Goal: Check status: Check status

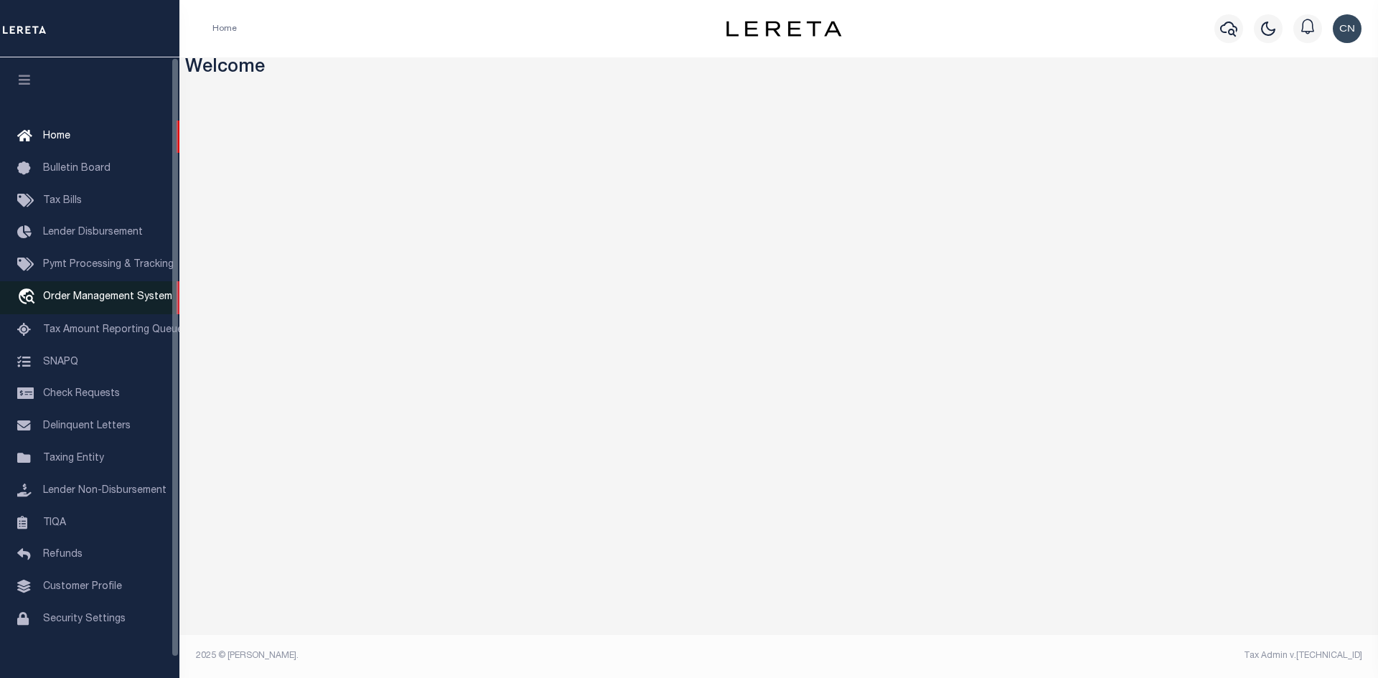
click at [101, 302] on span "Order Management System" at bounding box center [107, 297] width 129 height 10
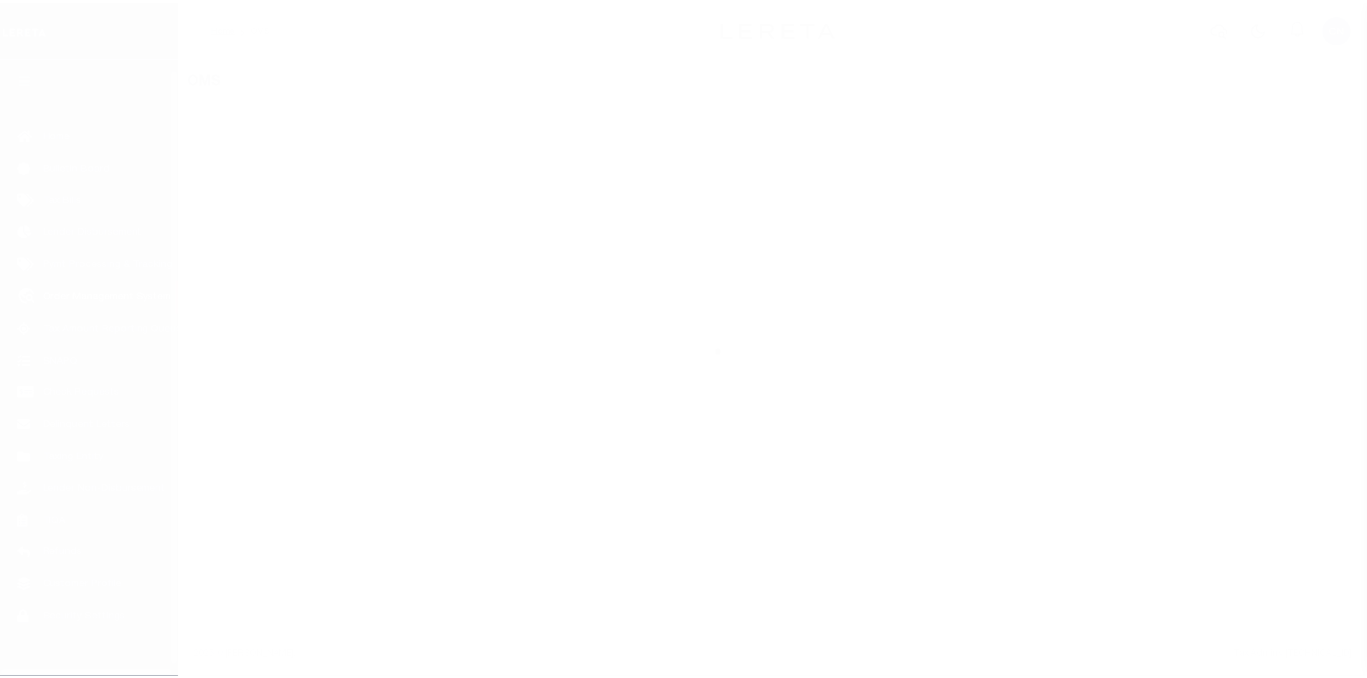
scroll to position [21, 0]
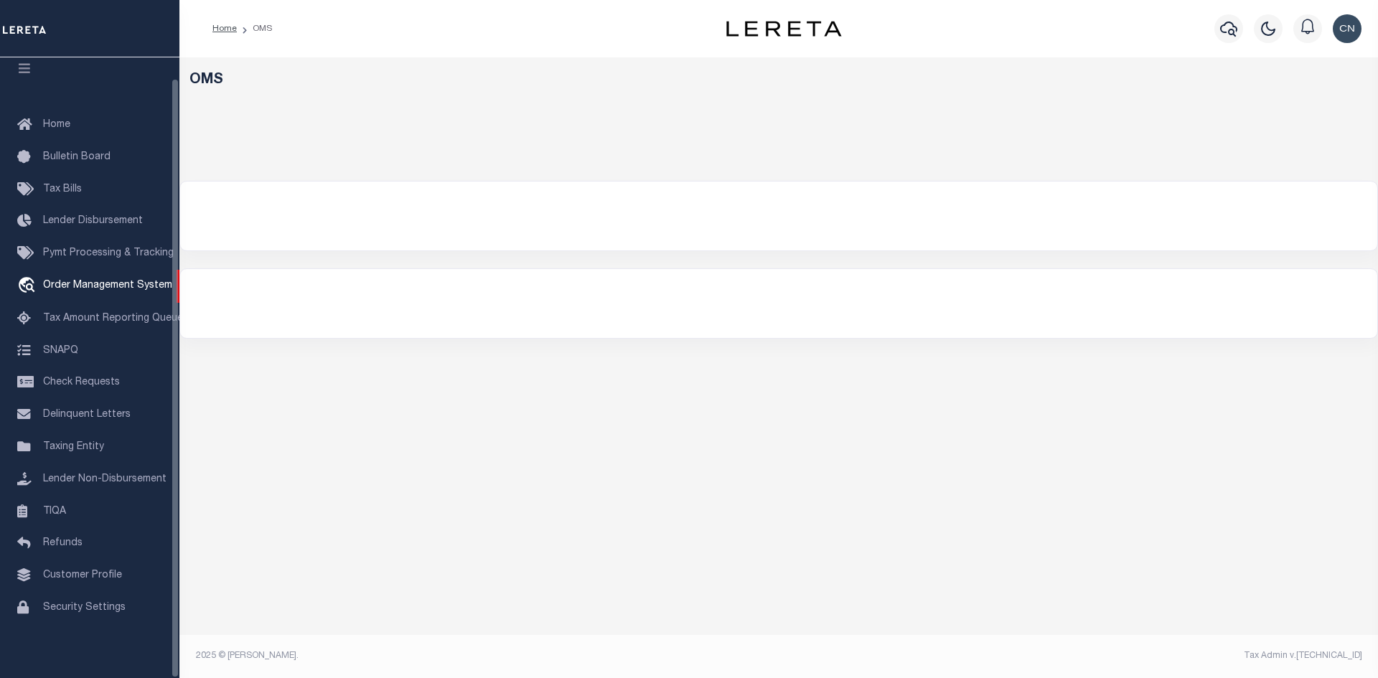
select select "200"
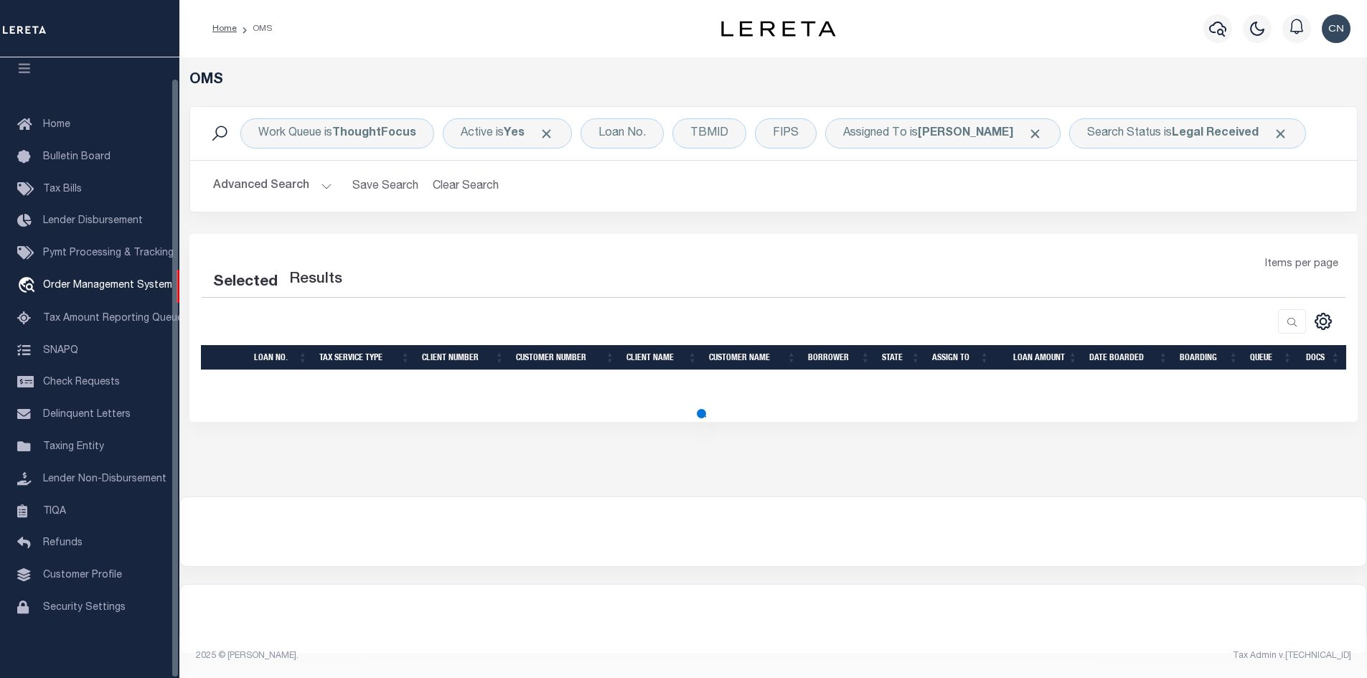
select select "200"
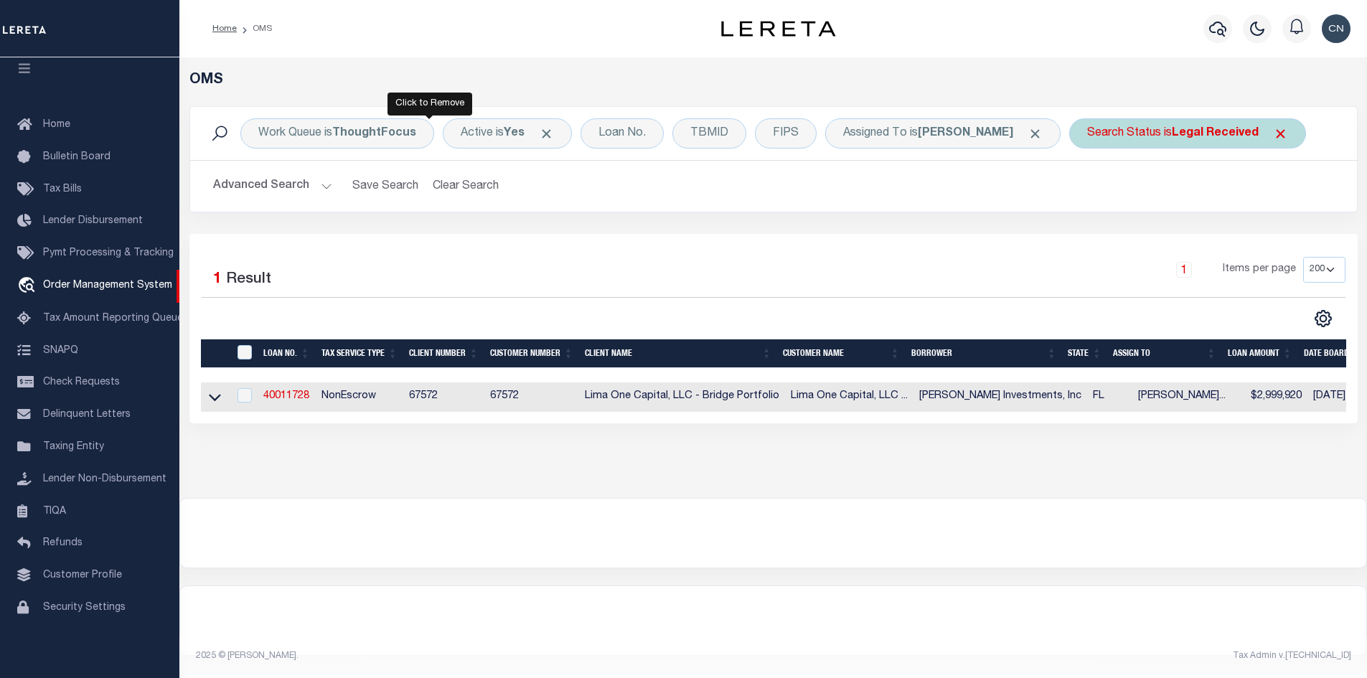
click at [1273, 141] on span "Click to Remove" at bounding box center [1280, 133] width 15 height 15
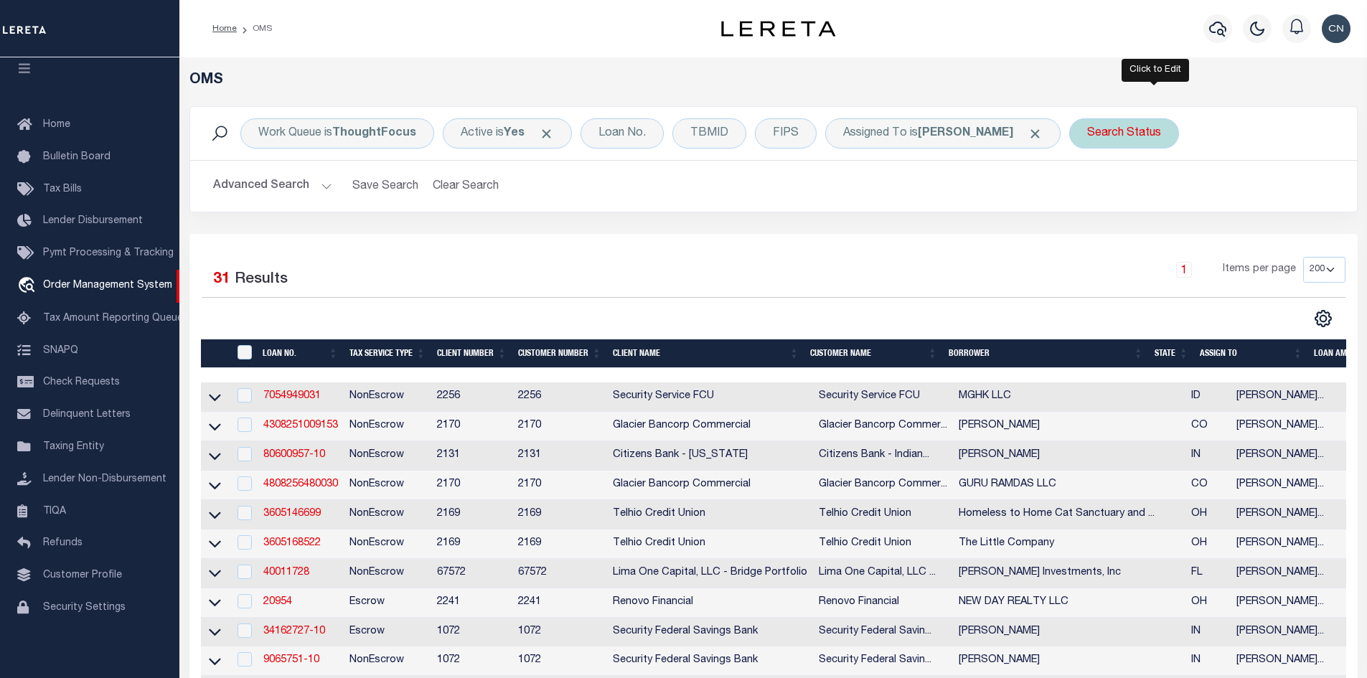
click at [1162, 130] on div "Search Status" at bounding box center [1124, 133] width 110 height 30
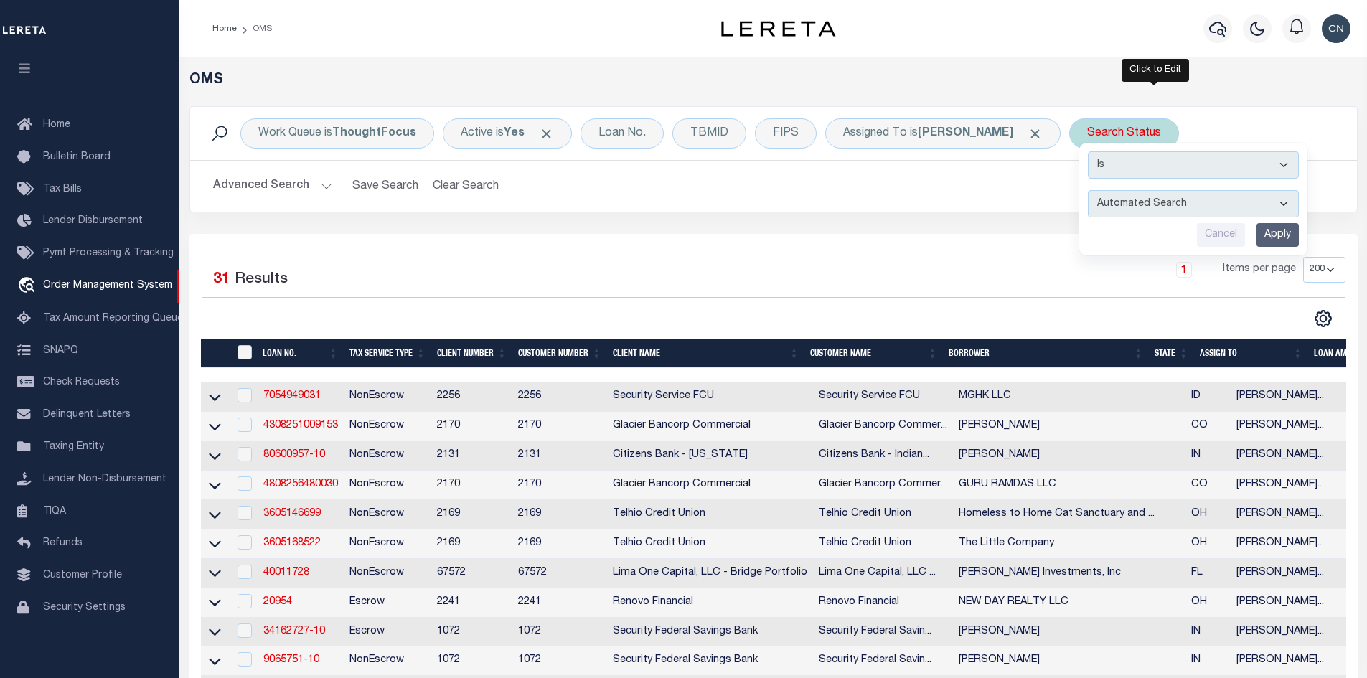
click at [1161, 195] on select "Automated Search Bad Parcel Complete Duplicate Parcel High Dollar Reporting In …" at bounding box center [1193, 203] width 211 height 27
select select "IP"
click at [1119, 190] on select "Automated Search Bad Parcel Complete Duplicate Parcel High Dollar Reporting In …" at bounding box center [1193, 203] width 211 height 27
click at [1299, 230] on input "Apply" at bounding box center [1278, 235] width 42 height 24
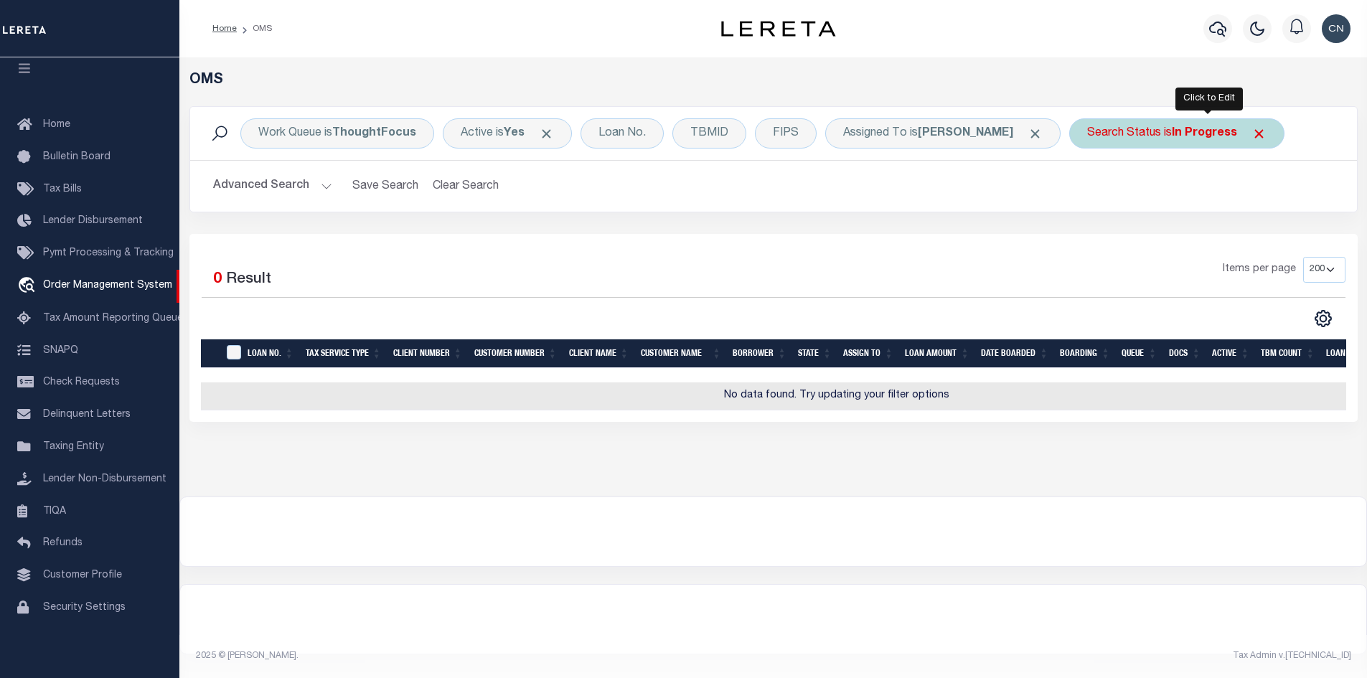
click at [1207, 136] on b "In Progress" at bounding box center [1204, 133] width 65 height 11
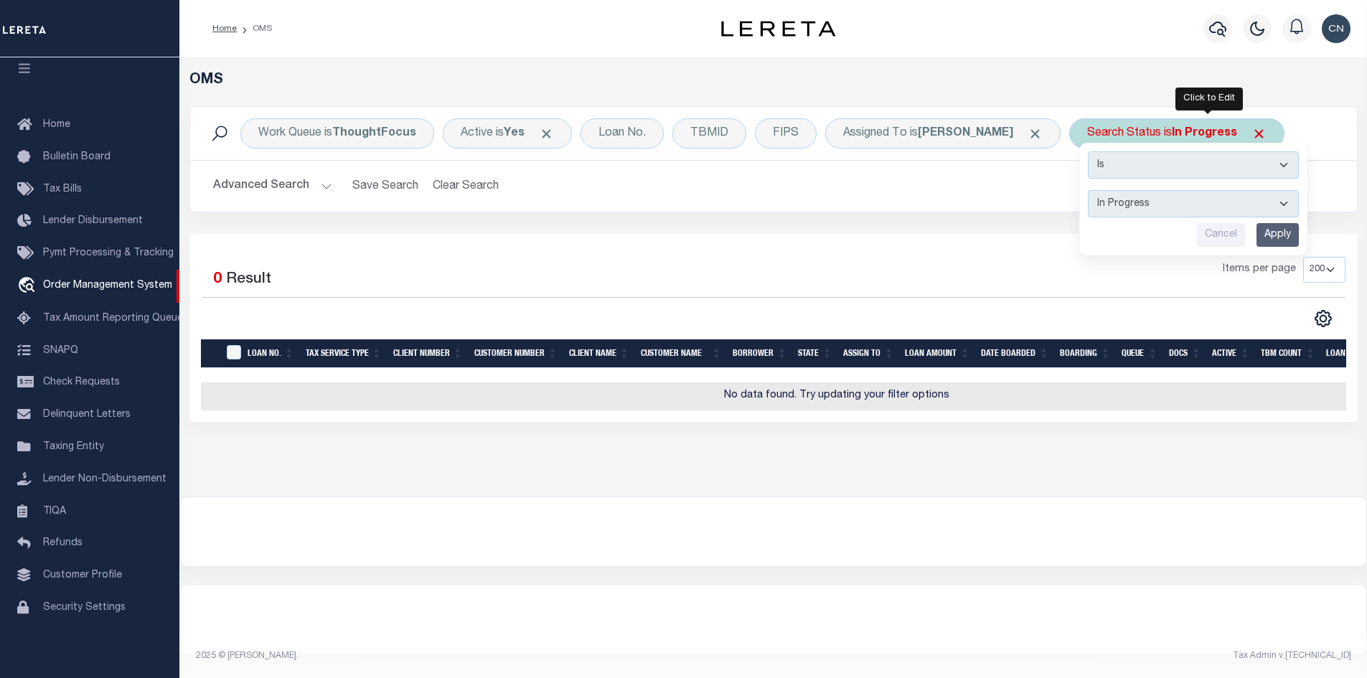
click at [1163, 203] on select "Automated Search Bad Parcel Complete Duplicate Parcel High Dollar Reporting In …" at bounding box center [1193, 203] width 211 height 27
select select "RD"
click at [1119, 190] on select "Automated Search Bad Parcel Complete Duplicate Parcel High Dollar Reporting In …" at bounding box center [1193, 203] width 211 height 27
click at [1299, 231] on input "Apply" at bounding box center [1278, 235] width 42 height 24
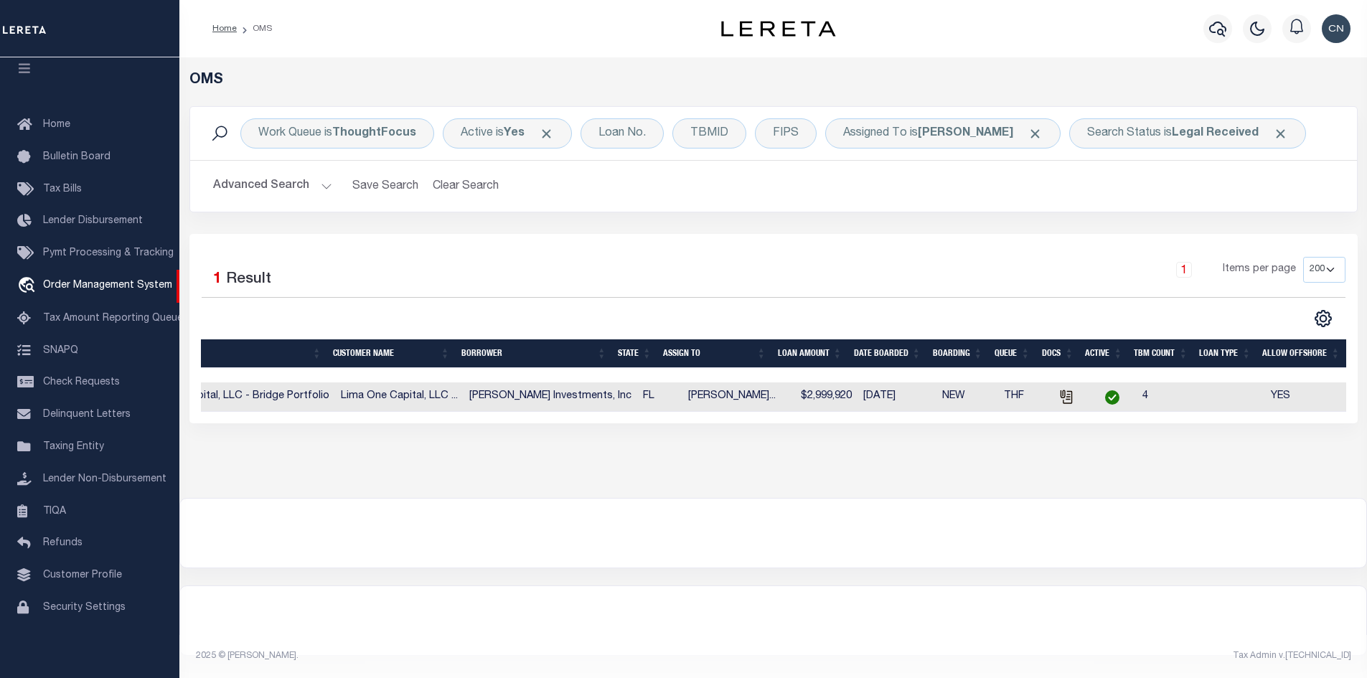
scroll to position [0, 0]
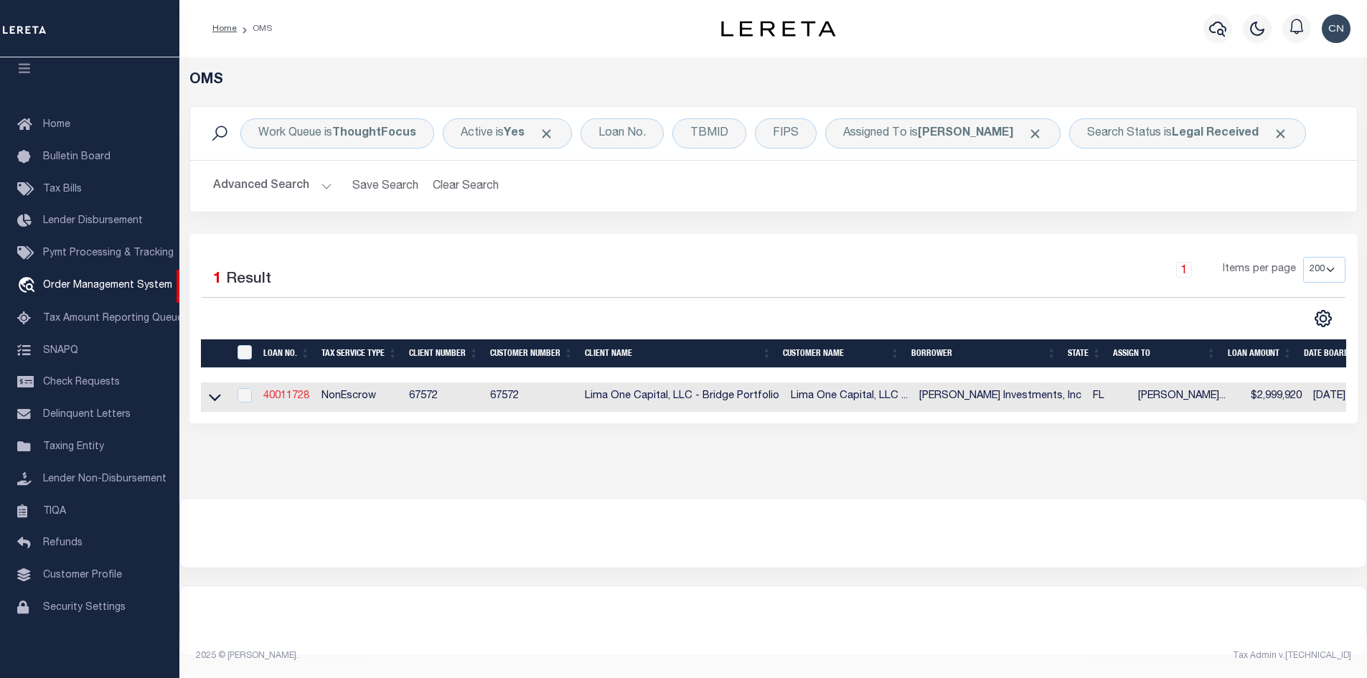
click at [271, 401] on link "40011728" at bounding box center [286, 396] width 46 height 10
type input "40011728"
type input "[PERSON_NAME] Investments, Inc"
select select
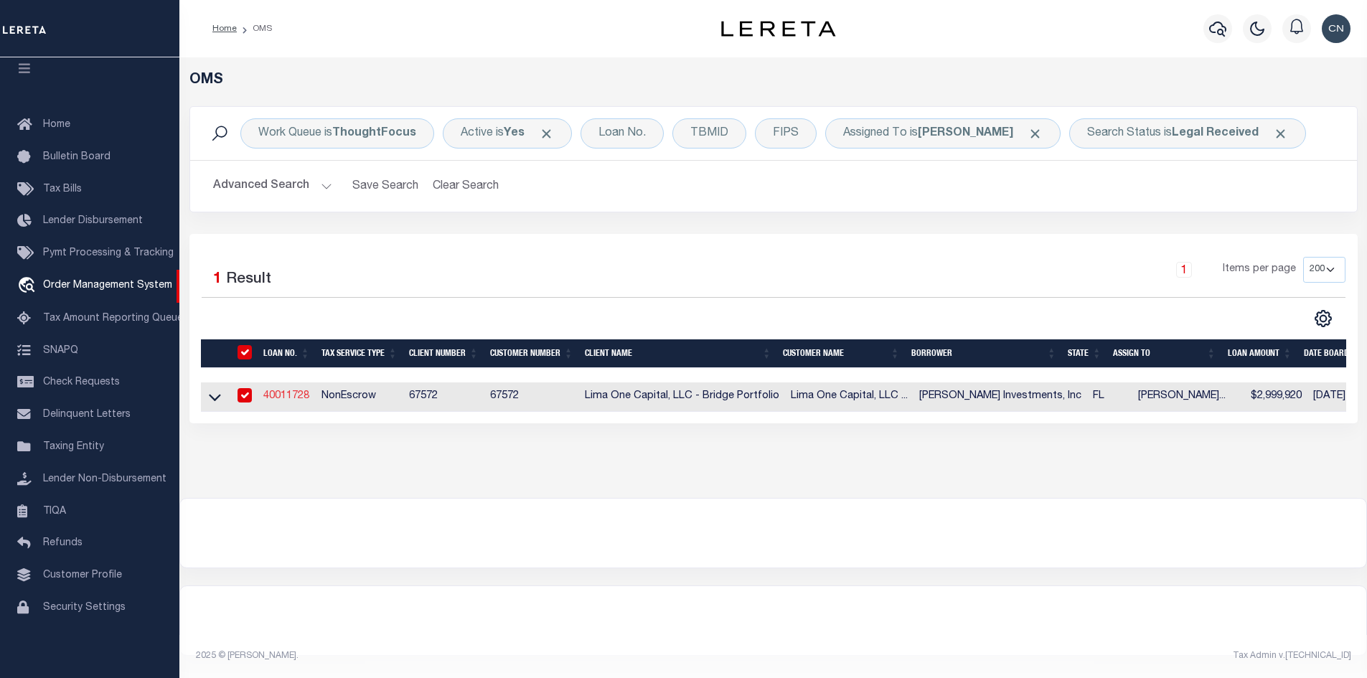
type input "[STREET_ADDRESS]"
type input "[GEOGRAPHIC_DATA]"
select select
select select "NonEscrow"
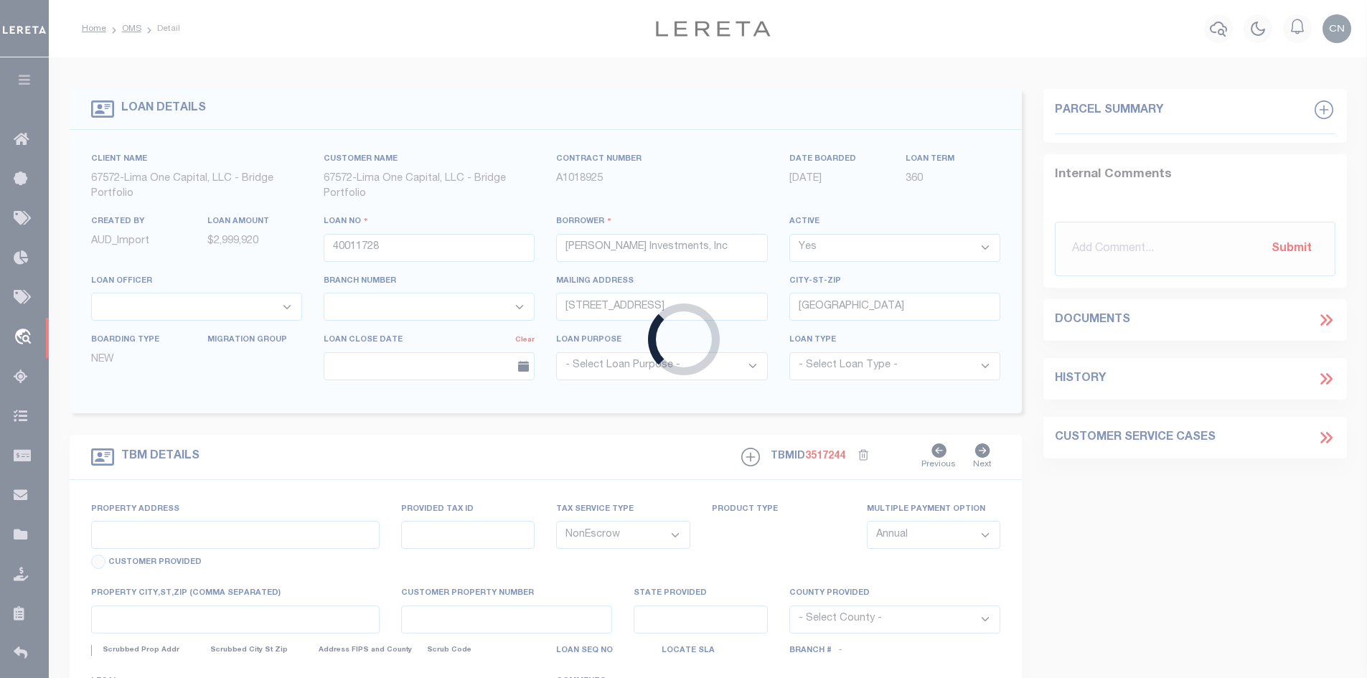
type input "Lot 3 Gulf Breeze Ct"
type input "00-2S-24-1288-0000-0040"
select select
type input "Destin FL 32541"
type input "40011728-2"
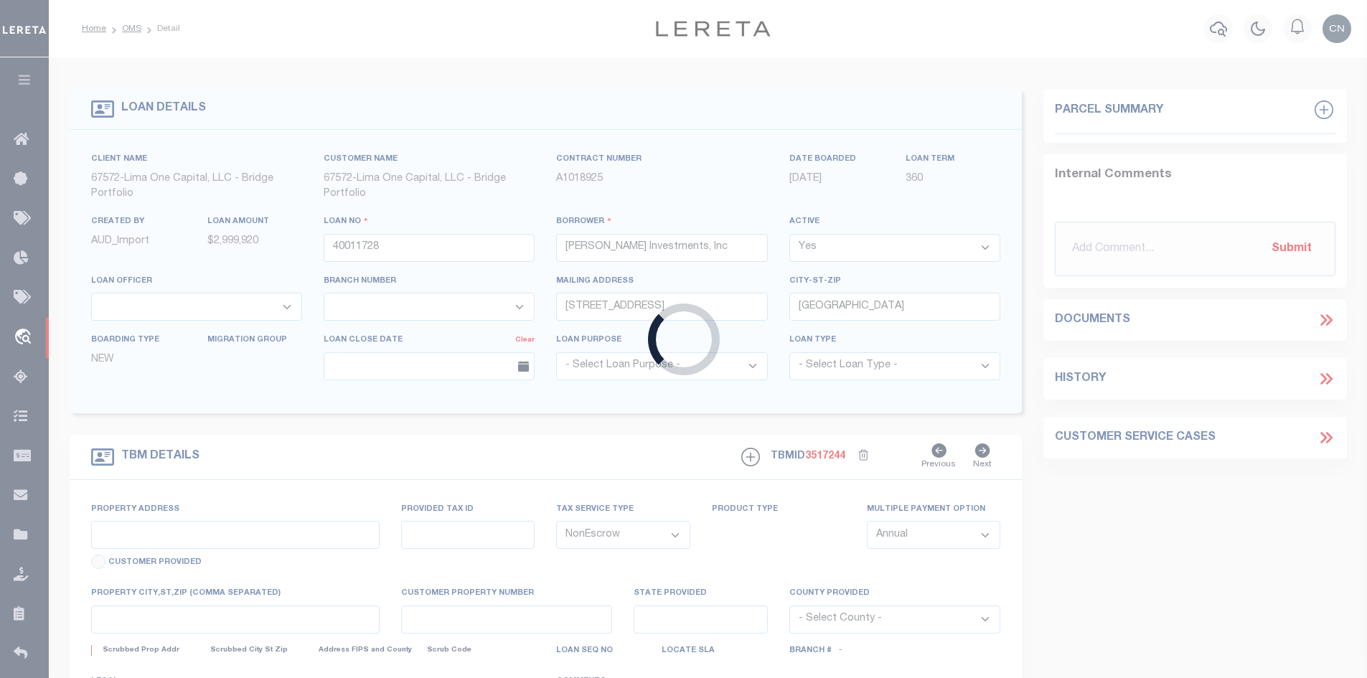
type input "FL"
select select
select select "164236"
select select "26298"
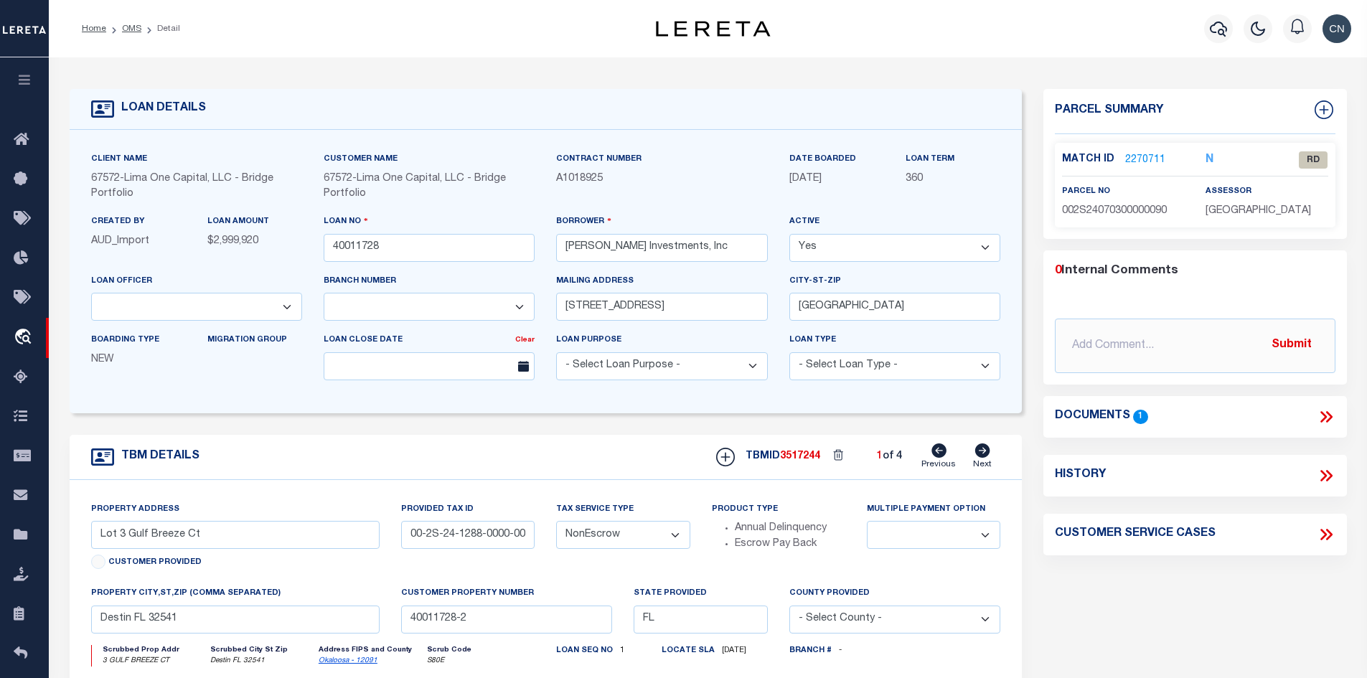
click at [1325, 418] on icon at bounding box center [1324, 416] width 6 height 11
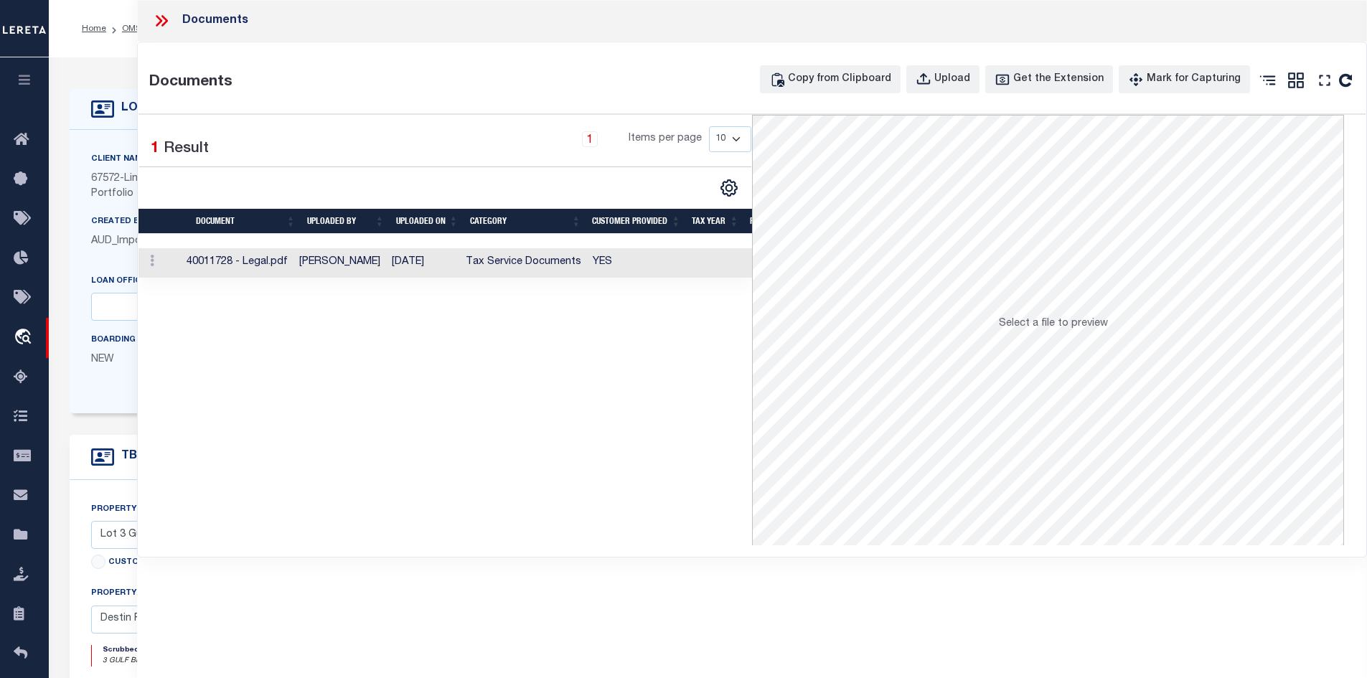
click at [423, 264] on td "[DATE]" at bounding box center [423, 262] width 74 height 29
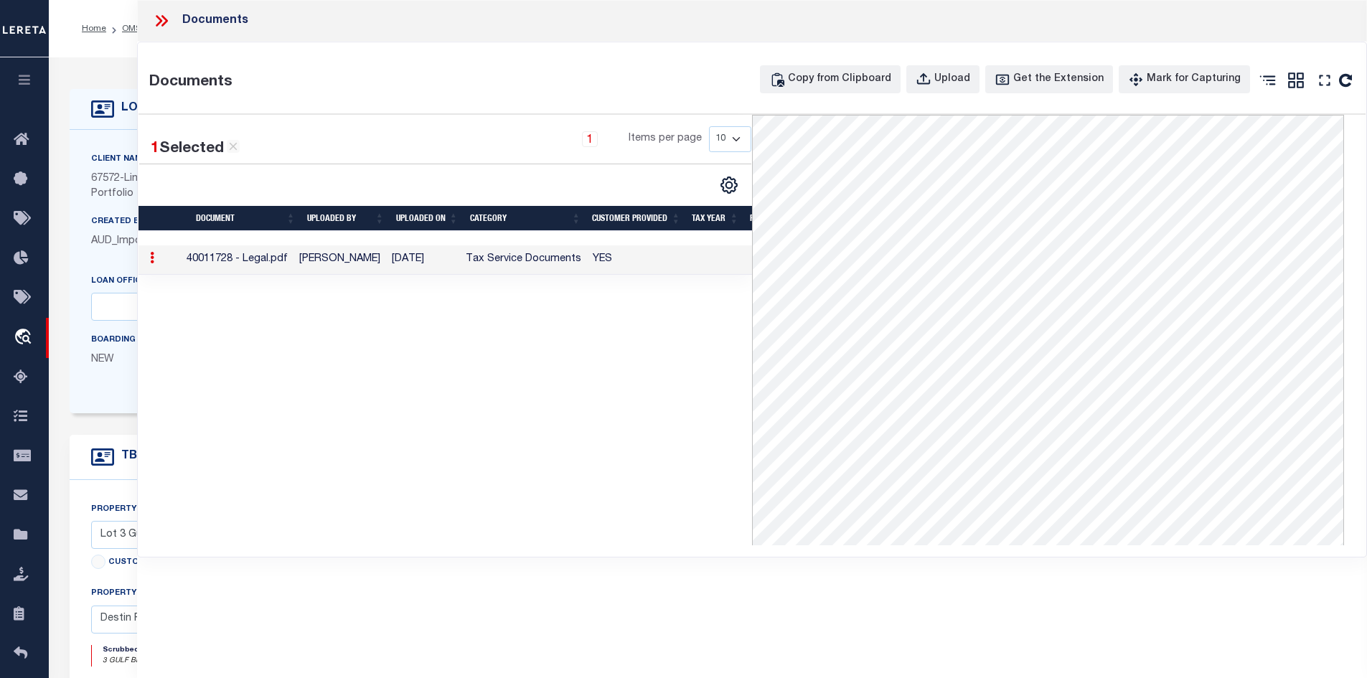
click at [547, 385] on div "1 Selected 1 Result 1 Items per page 10 25 50 100" at bounding box center [446, 330] width 614 height 431
click at [164, 21] on icon at bounding box center [161, 20] width 19 height 19
